Goal: Task Accomplishment & Management: Use online tool/utility

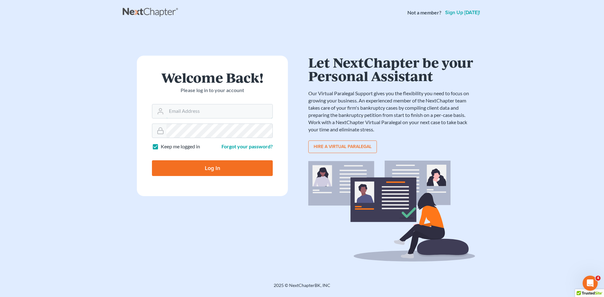
type input "[EMAIL_ADDRESS][DOMAIN_NAME]"
click at [182, 166] on input "Log In" at bounding box center [212, 169] width 121 height 16
type input "Thinking..."
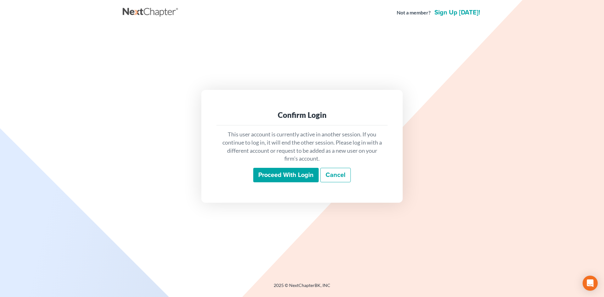
click at [289, 173] on input "Proceed with login" at bounding box center [285, 175] width 65 height 14
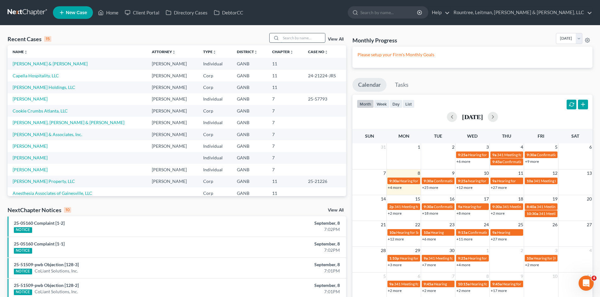
click at [297, 38] on input "search" at bounding box center [303, 37] width 44 height 9
type input "haven"
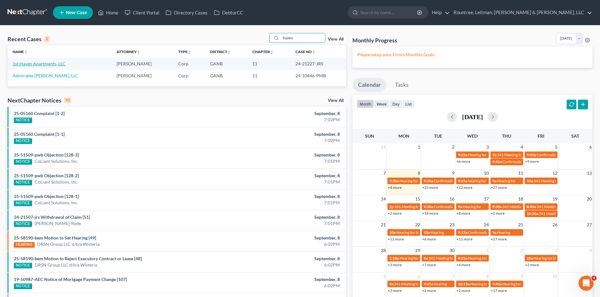
click at [45, 64] on link "1st Haven Apartments, LLC" at bounding box center [39, 63] width 53 height 5
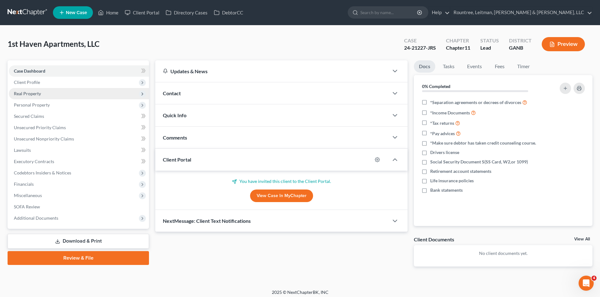
click at [61, 94] on span "Real Property" at bounding box center [79, 93] width 140 height 11
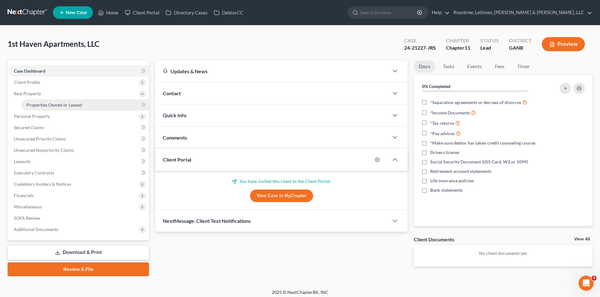
click at [63, 104] on span "Properties Owned or Leased" at bounding box center [53, 104] width 55 height 5
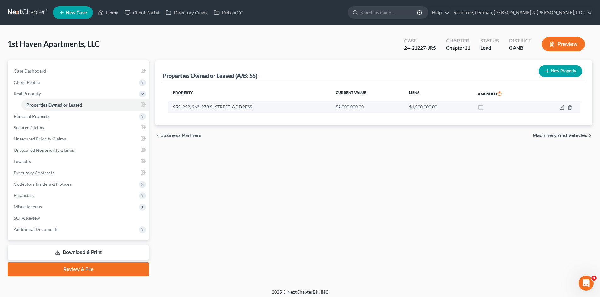
drag, startPoint x: 247, startPoint y: 109, endPoint x: 229, endPoint y: 108, distance: 18.3
click at [246, 109] on td "955, 959, 963, 973 & 979 North Central Avenue, Hapeville, GA 30354" at bounding box center [249, 107] width 163 height 12
drag, startPoint x: 223, startPoint y: 107, endPoint x: 264, endPoint y: 108, distance: 40.9
click at [264, 108] on td "955, 959, 963, 973 & 979 North Central Avenue, Hapeville, GA 30354" at bounding box center [249, 107] width 163 height 12
copy td "North Central Avenue"
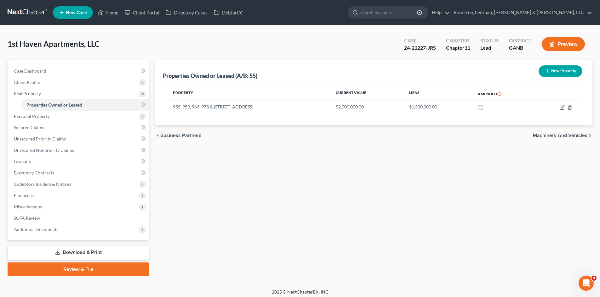
click at [217, 146] on div "Properties Owned or Leased (A/B: 55) New Property Property Current Value Liens …" at bounding box center [373, 168] width 443 height 216
